Goal: Information Seeking & Learning: Learn about a topic

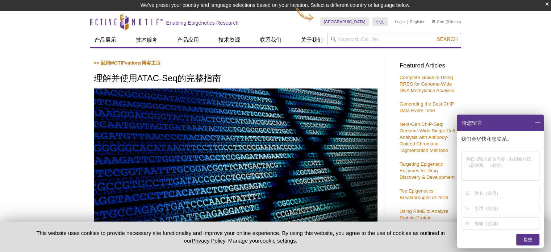
click at [539, 119] on span at bounding box center [537, 122] width 12 height 17
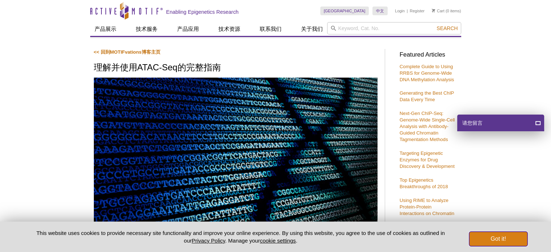
click at [508, 236] on button "Got it!" at bounding box center [498, 238] width 58 height 14
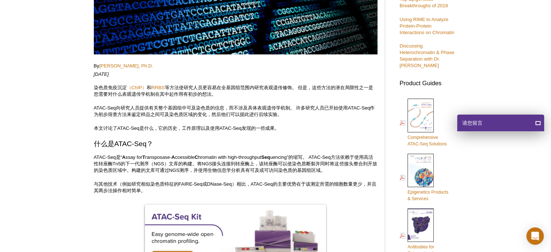
scroll to position [217, 0]
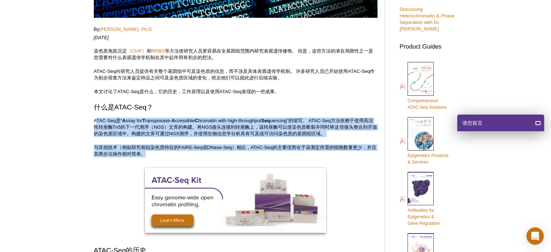
drag, startPoint x: 96, startPoint y: 120, endPoint x: 162, endPoint y: 136, distance: 68.2
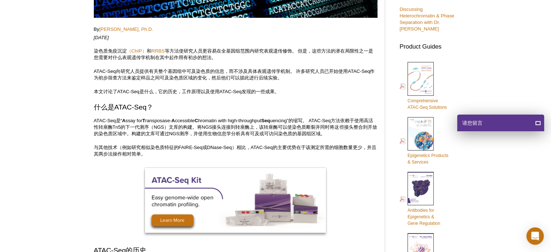
click at [94, 117] on p "ATAC-Seq是“ A ssay for T ransposase- A ccessible C hromatin with high-throughput…" at bounding box center [235, 127] width 283 height 20
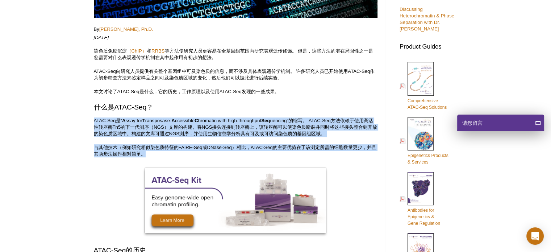
drag, startPoint x: 93, startPoint y: 117, endPoint x: 151, endPoint y: 151, distance: 66.6
copy div "ATAC-Seq是“ A ssay for T ransposase- A ccessible C hromatin with high-throughput…"
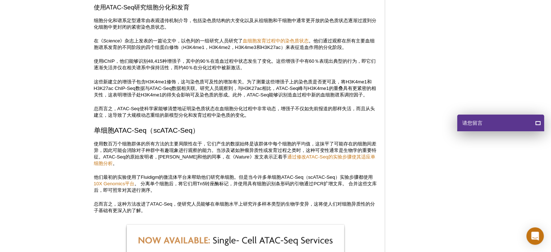
scroll to position [1267, 0]
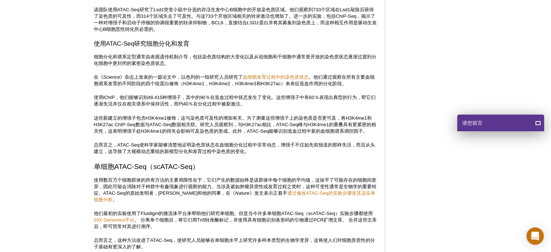
drag, startPoint x: 230, startPoint y: 52, endPoint x: 235, endPoint y: 75, distance: 23.3
copy p "我们提供了 一站式的ATAC-Seq服务 。您将样本（细胞或组织）发送给我们，我们会在数周内提供您分析数据。 ATAC-Seq服务涵盖实验中的所有步骤，包括膜…"
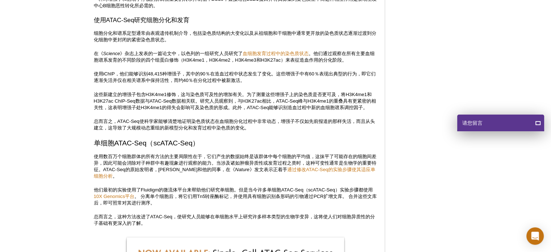
scroll to position [1303, 0]
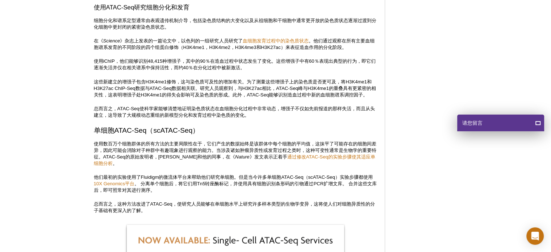
drag, startPoint x: 91, startPoint y: 75, endPoint x: 141, endPoint y: 132, distance: 75.7
copy div "生物信息学数据分析由我们内部的生物信息学专家团队进行。标准的生物信息学分析包括： 序列分析： 将测序读段比对到基因组，并删除重复的reads。 峰发现： 使用…"
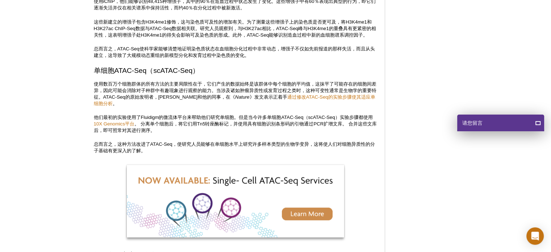
scroll to position [1376, 0]
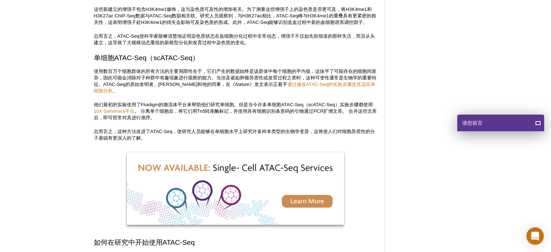
drag, startPoint x: 91, startPoint y: 159, endPoint x: 309, endPoint y: 201, distance: 221.9
copy div "ATAC-Seq改变了科学家入门表观遗传学的方式。 ATAC-Seq实验仅需要约50,000个细胞作为起始样本，并且其相对较短的两步实验，是开始表观遗传过程的…"
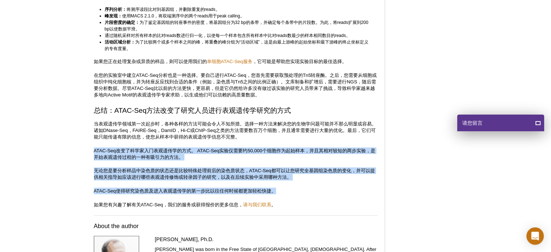
scroll to position [1696, 0]
